Goal: Task Accomplishment & Management: Use online tool/utility

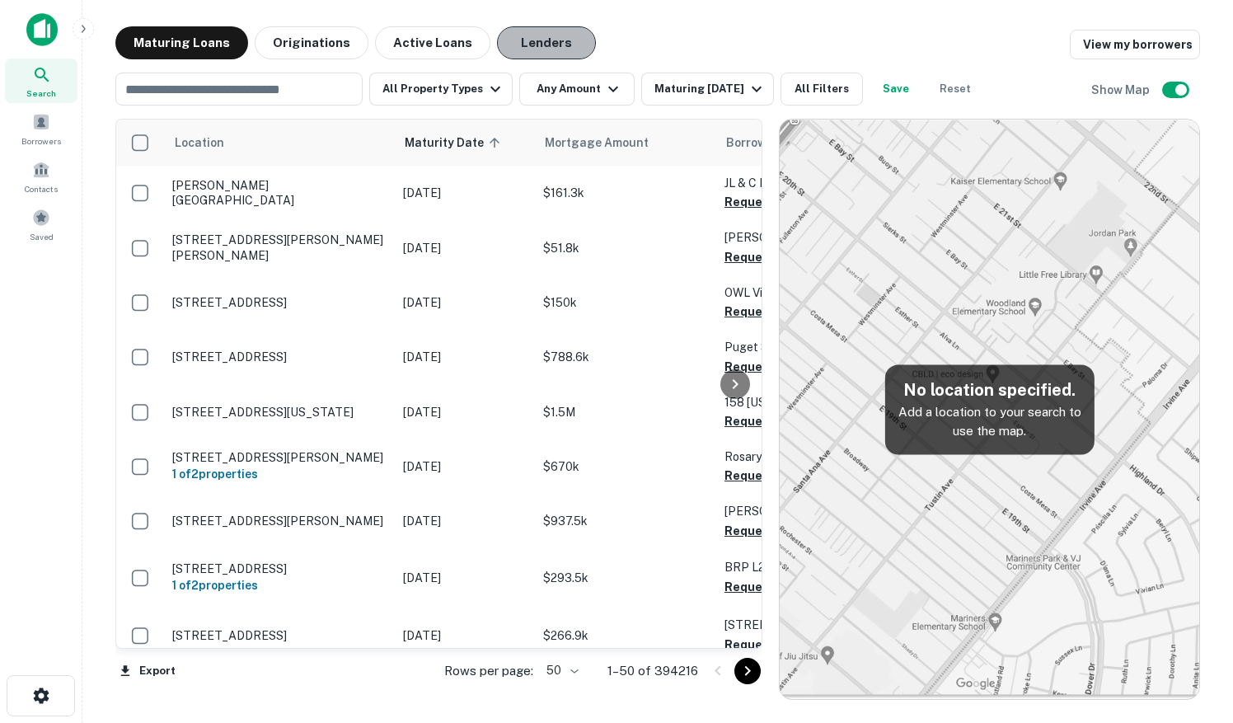
click at [541, 45] on button "Lenders" at bounding box center [546, 42] width 99 height 33
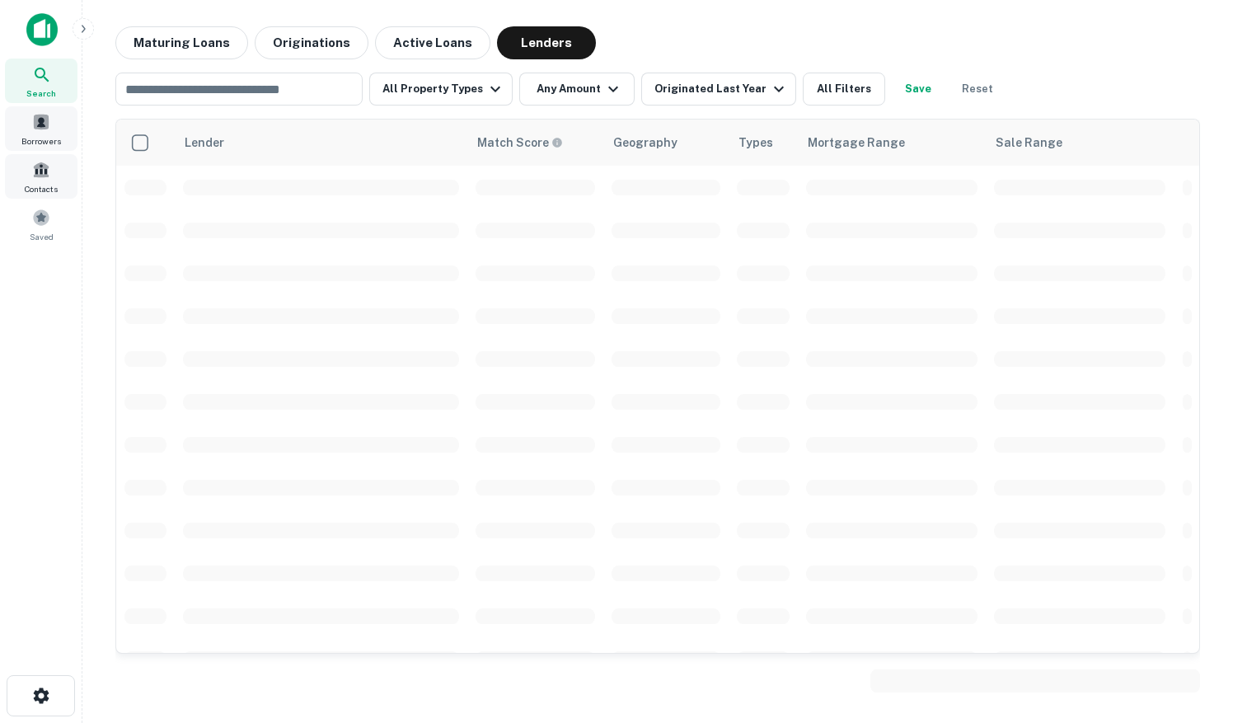
click at [38, 166] on span at bounding box center [41, 170] width 18 height 18
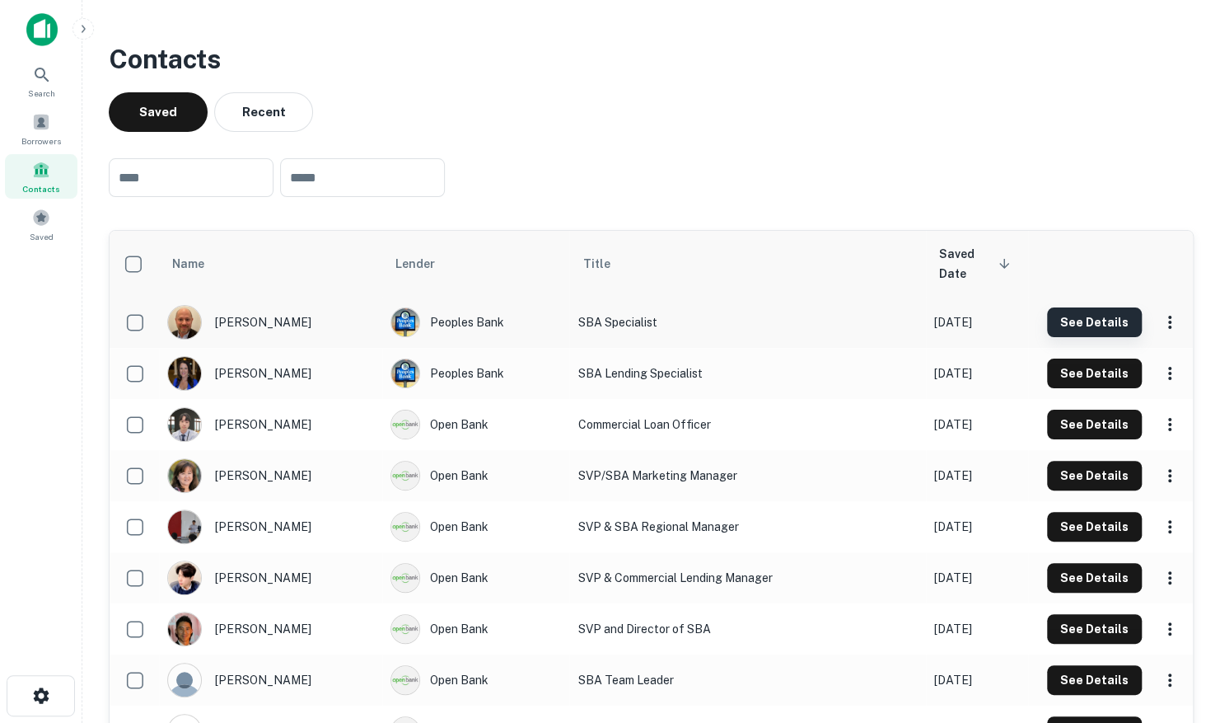
click at [1103, 326] on button "See Details" at bounding box center [1094, 322] width 95 height 30
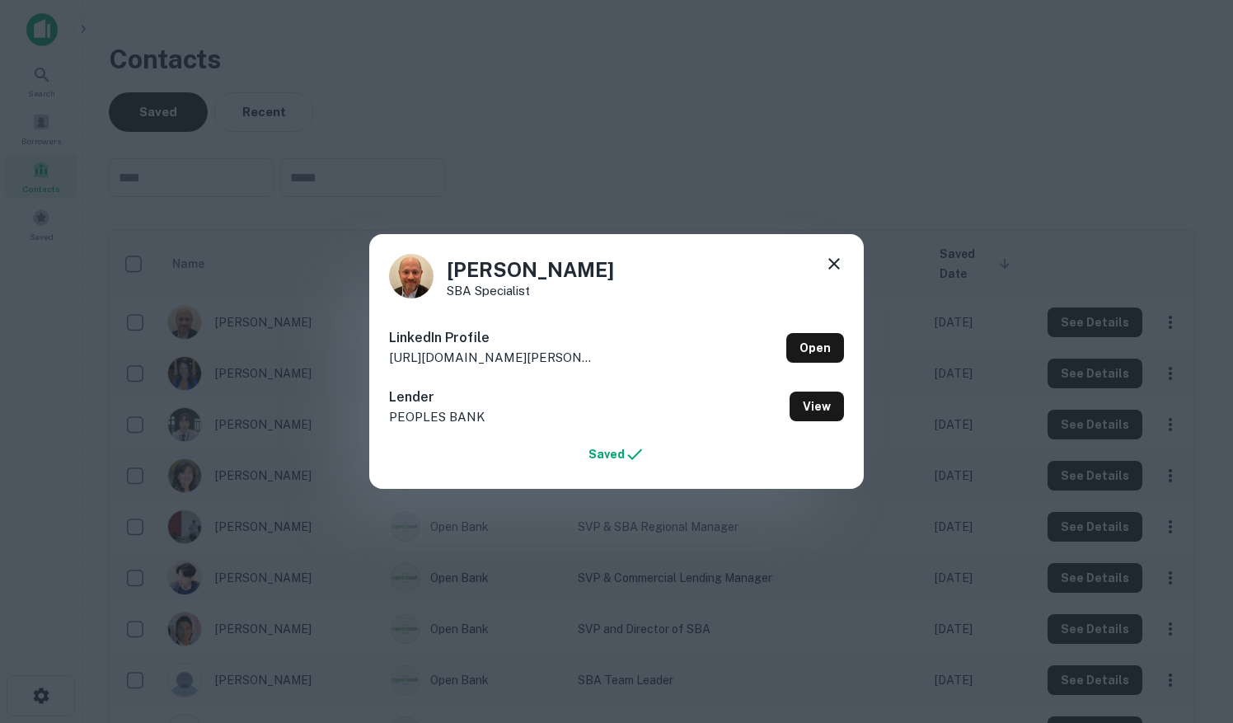
click at [827, 265] on icon at bounding box center [834, 264] width 20 height 20
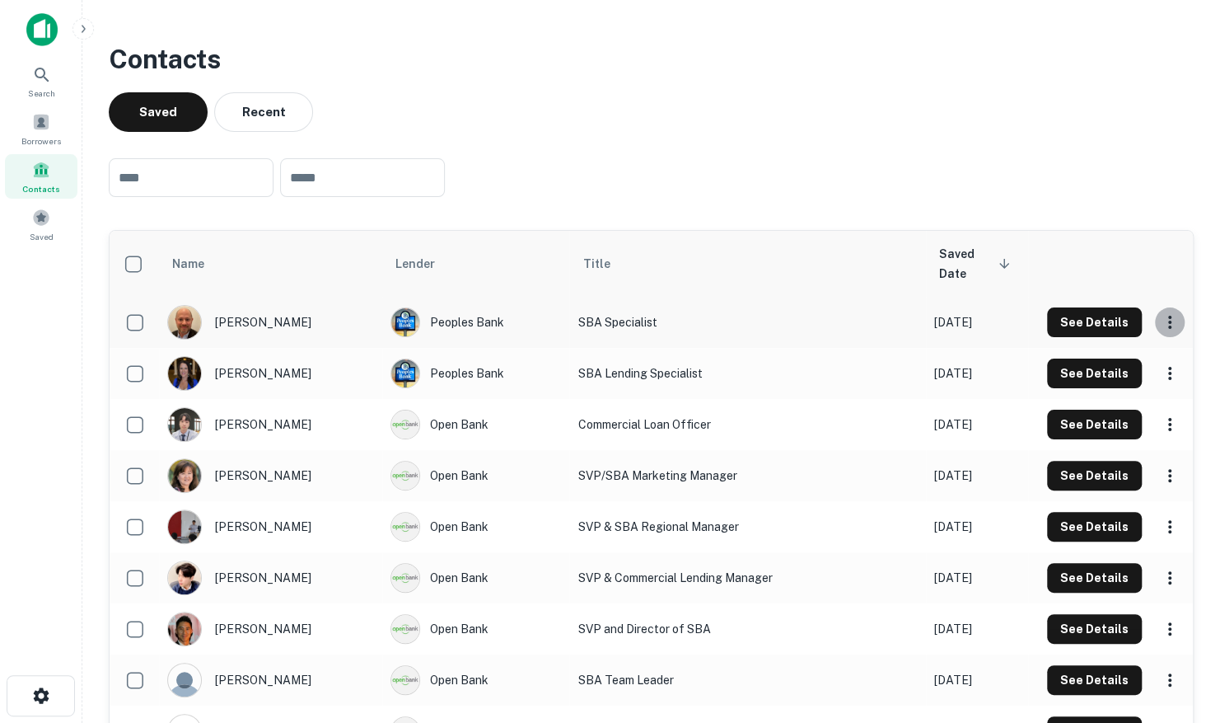
click at [1175, 325] on icon "scrollable content" at bounding box center [1170, 322] width 20 height 20
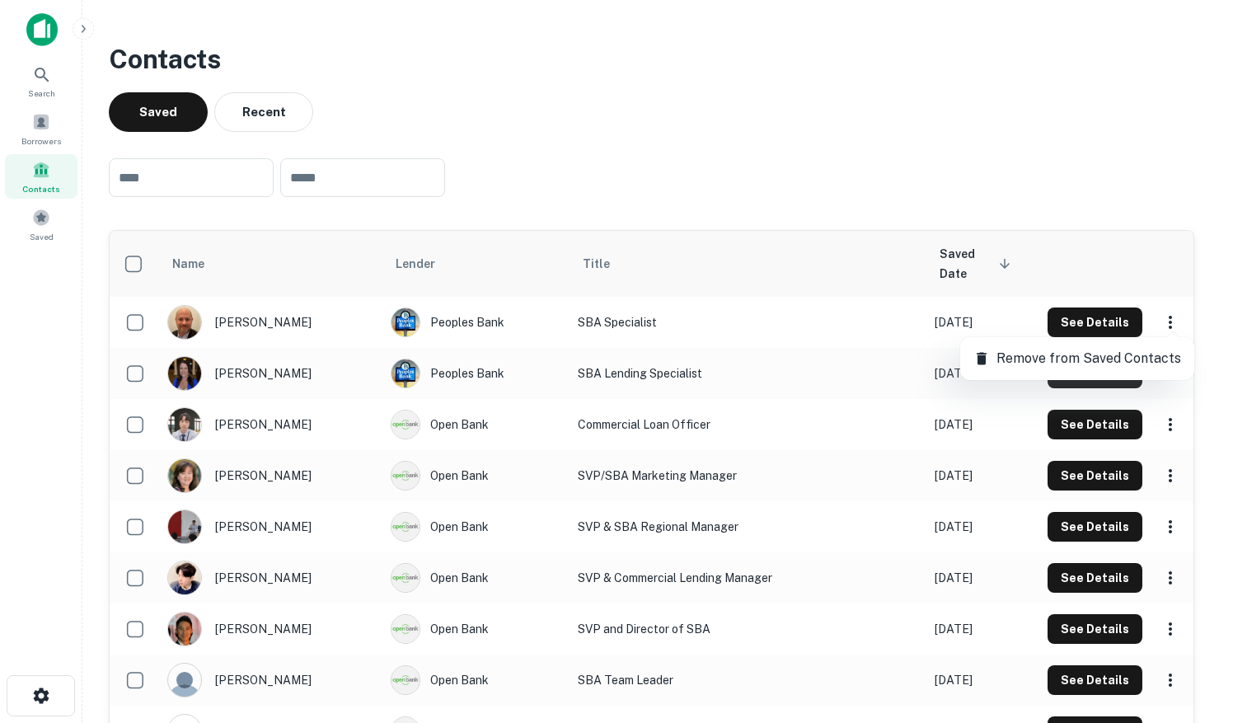
click at [1076, 241] on div at bounding box center [616, 361] width 1233 height 723
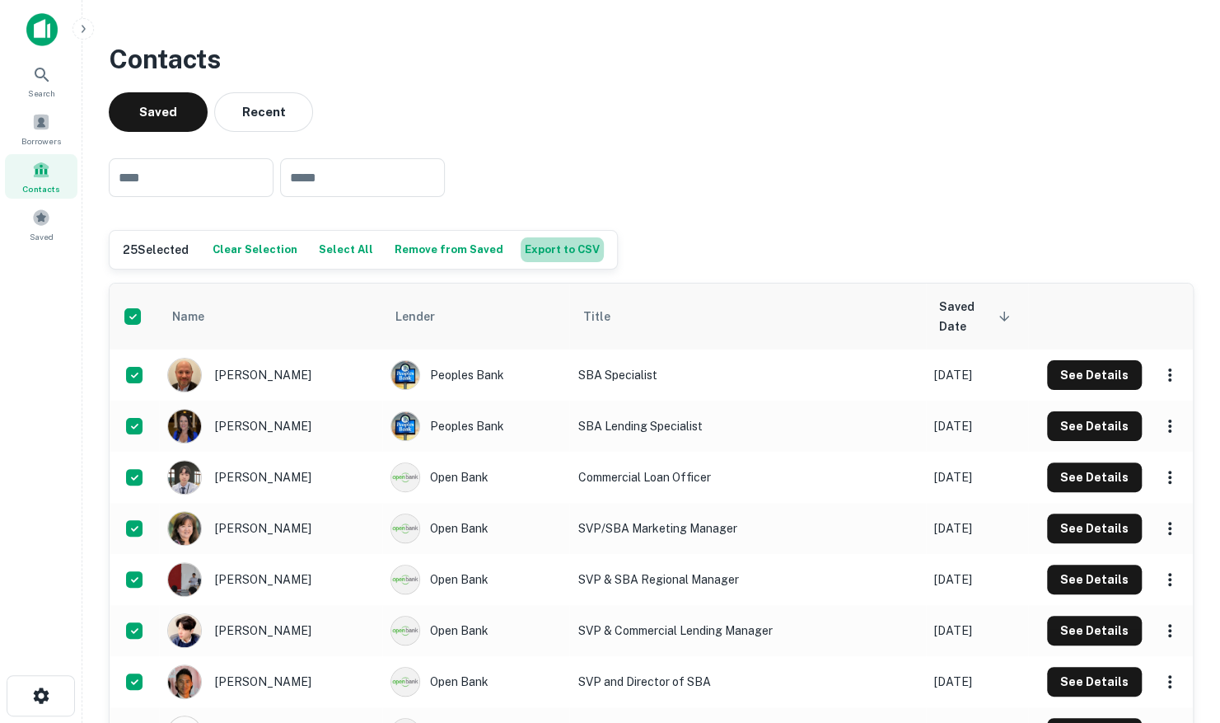
click at [536, 247] on button "Export to CSV" at bounding box center [562, 249] width 83 height 25
click at [796, 157] on div "​ ​" at bounding box center [651, 177] width 1085 height 65
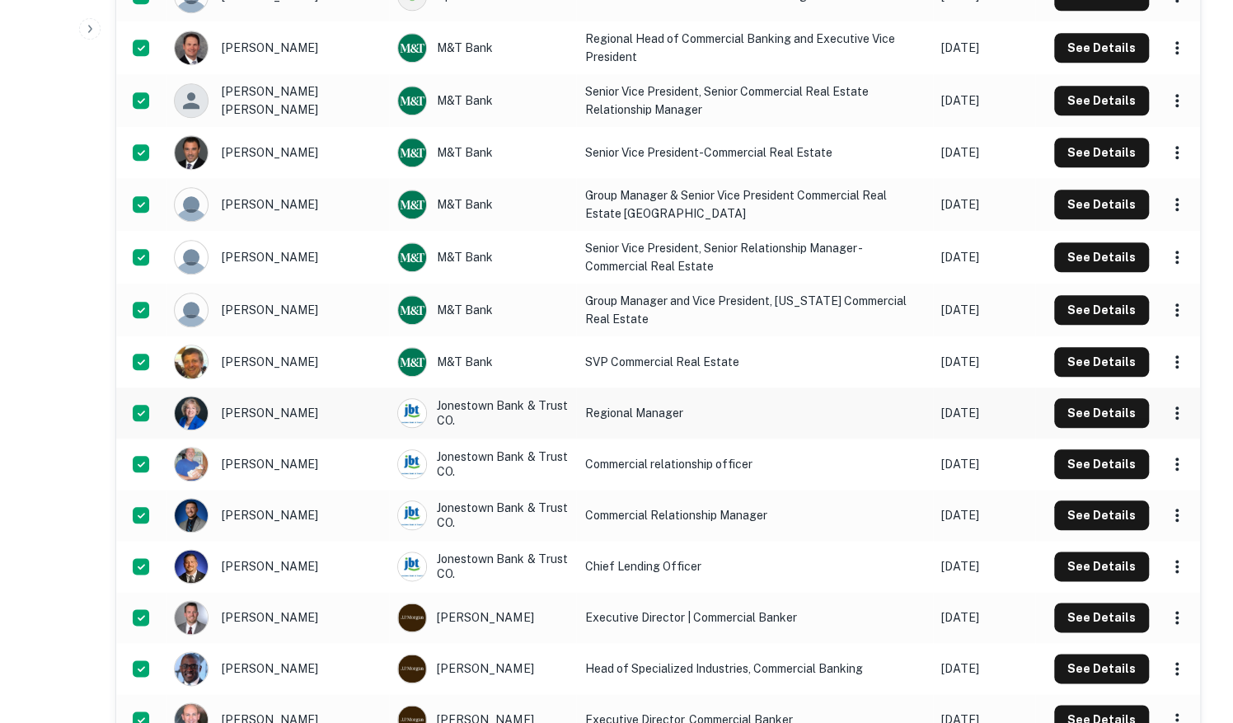
scroll to position [969, 0]
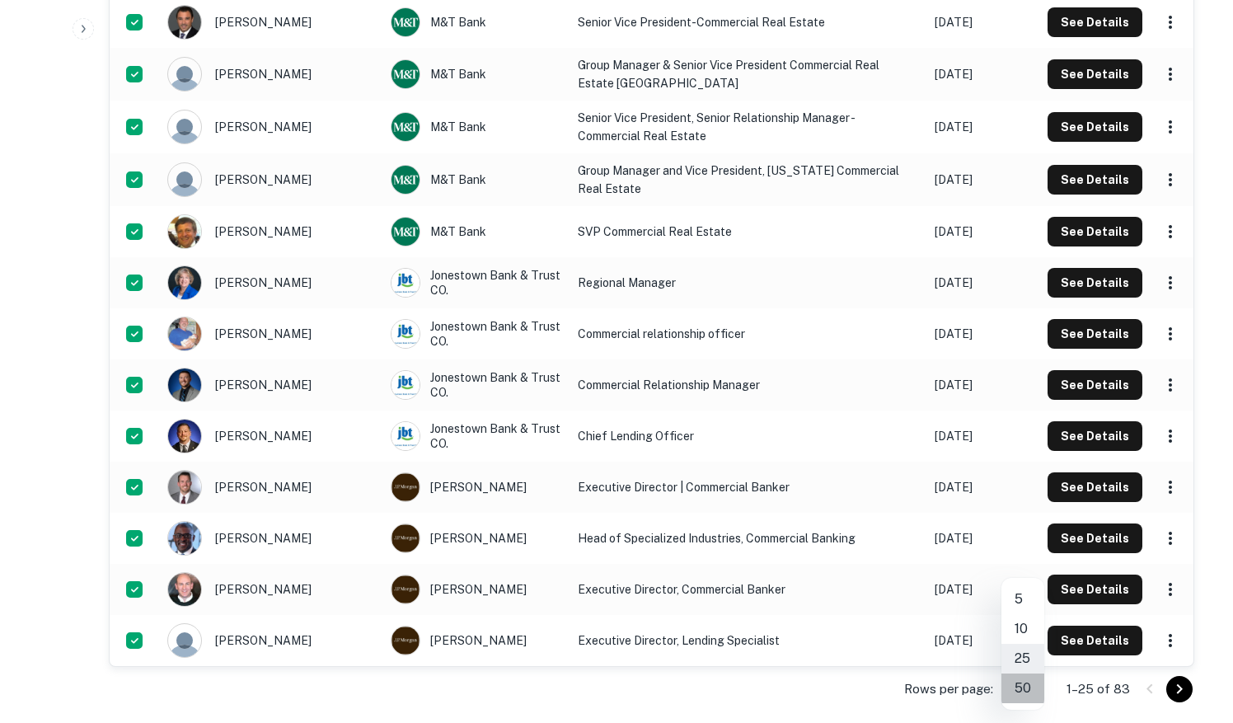
click at [1013, 686] on li "50" at bounding box center [1022, 688] width 43 height 30
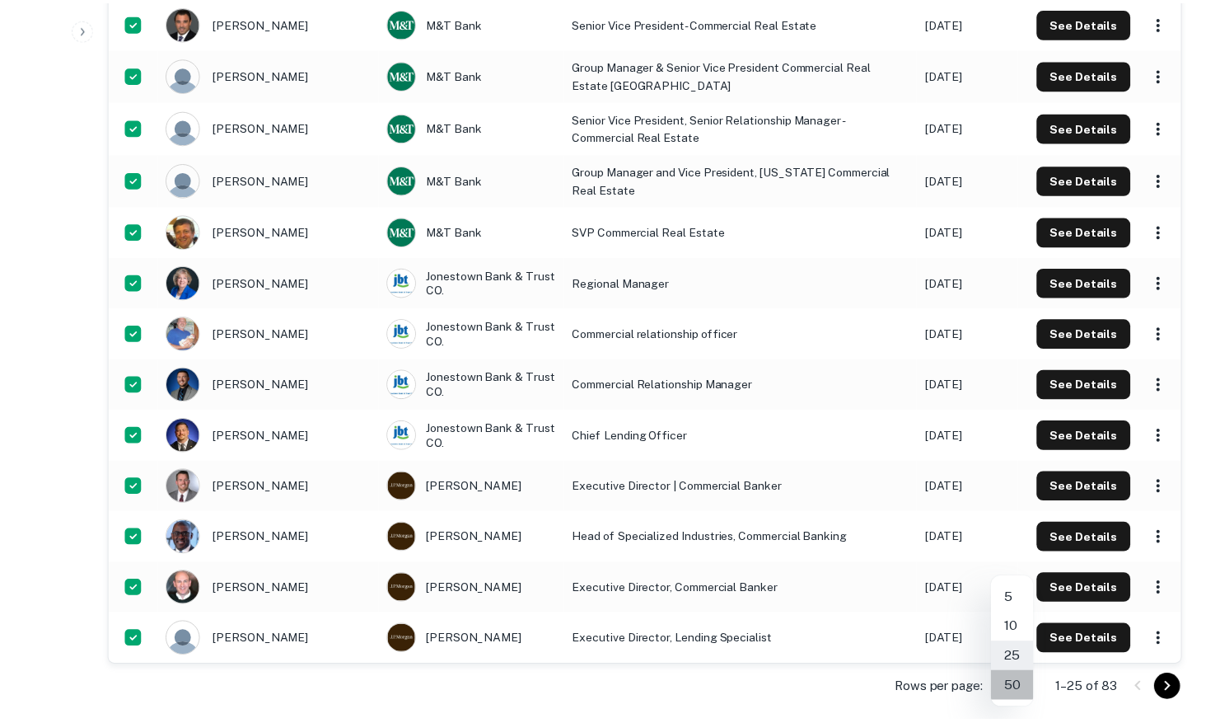
scroll to position [0, 0]
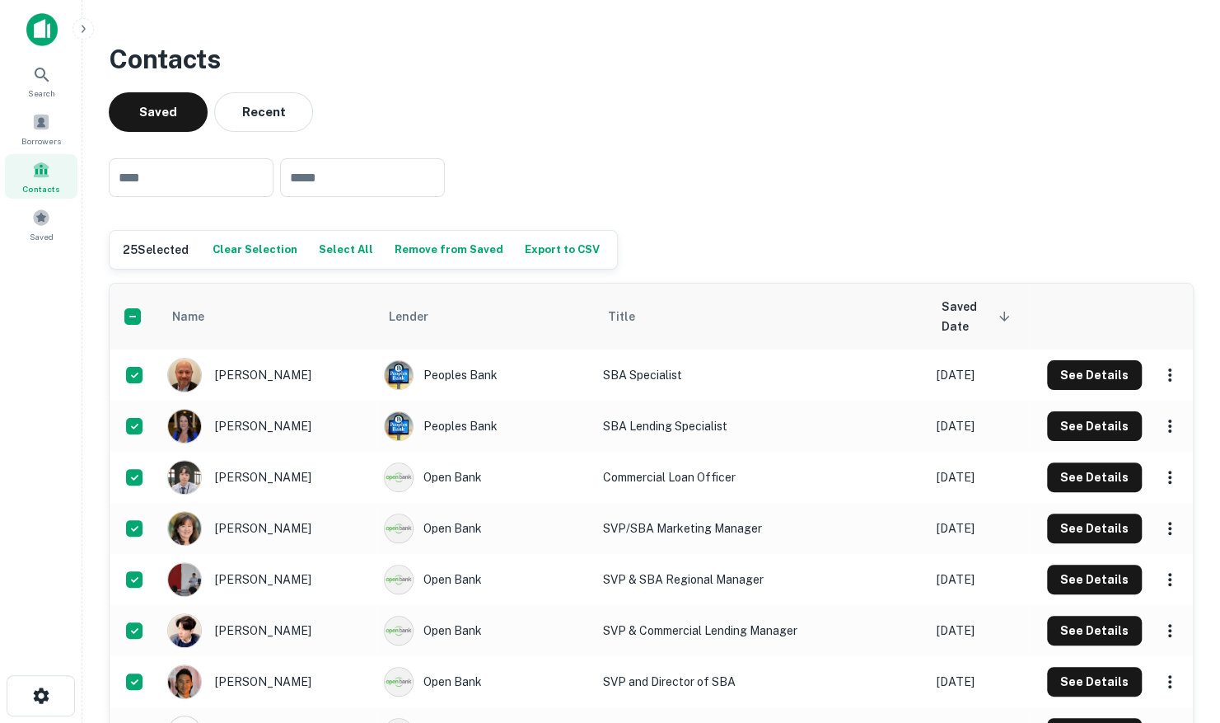
click at [536, 245] on button "Export to CSV" at bounding box center [562, 249] width 83 height 25
click at [783, 173] on div "​ ​" at bounding box center [651, 177] width 1085 height 65
drag, startPoint x: 1188, startPoint y: 30, endPoint x: 1175, endPoint y: 32, distance: 13.4
click at [1188, 30] on icon "close" at bounding box center [1192, 29] width 12 height 13
click at [533, 249] on button "Export to CSV" at bounding box center [562, 249] width 83 height 25
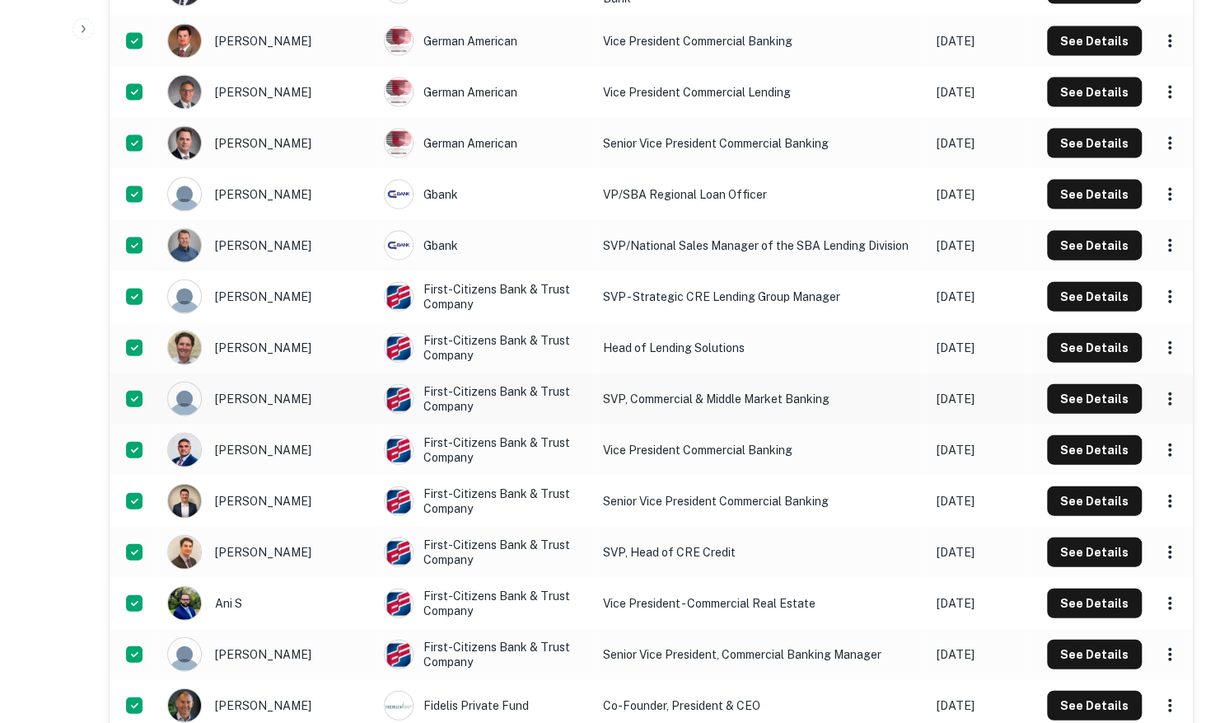
scroll to position [2004, 0]
